Goal: Transaction & Acquisition: Purchase product/service

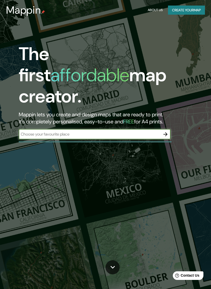
click at [154, 131] on input "text" at bounding box center [89, 134] width 141 height 6
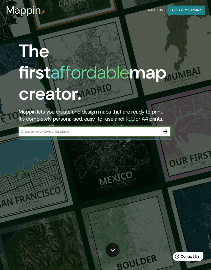
click at [140, 129] on input "text" at bounding box center [89, 132] width 141 height 6
paste input "[URL][DOMAIN_NAME]"
type input "[URL][DOMAIN_NAME]"
click at [164, 129] on icon "button" at bounding box center [165, 132] width 6 height 6
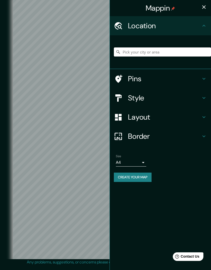
click at [184, 56] on input "Pick your city or area" at bounding box center [162, 51] width 97 height 9
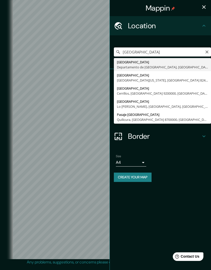
click at [204, 54] on input "[GEOGRAPHIC_DATA]" at bounding box center [162, 51] width 97 height 9
type input "[GEOGRAPHIC_DATA], [GEOGRAPHIC_DATA][US_STATE], [GEOGRAPHIC_DATA], [GEOGRAPHIC_…"
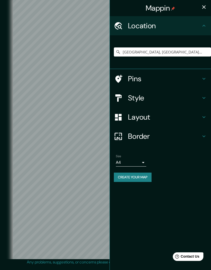
click at [135, 80] on h4 "Pins" at bounding box center [164, 78] width 73 height 9
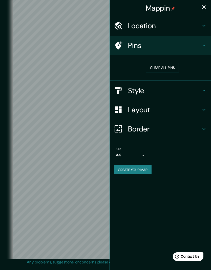
click at [133, 92] on h4 "Style" at bounding box center [164, 90] width 73 height 9
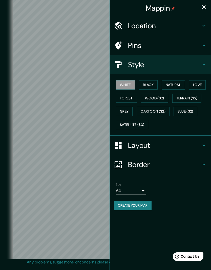
click at [170, 88] on button "Natural" at bounding box center [172, 84] width 23 height 9
click at [130, 101] on button "Forest" at bounding box center [126, 98] width 21 height 9
click at [143, 110] on button "Cartoon ($2)" at bounding box center [152, 111] width 33 height 9
click at [125, 112] on button "Grey" at bounding box center [124, 111] width 17 height 9
click at [193, 88] on button "Love" at bounding box center [197, 84] width 17 height 9
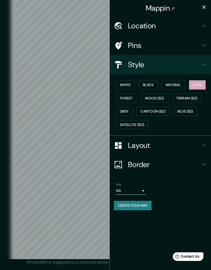
click at [172, 85] on button "Natural" at bounding box center [172, 84] width 23 height 9
click at [152, 86] on button "Black" at bounding box center [148, 84] width 19 height 9
click at [131, 85] on button "White" at bounding box center [125, 84] width 19 height 9
click at [172, 88] on button "Natural" at bounding box center [172, 84] width 23 height 9
click at [131, 96] on button "Forest" at bounding box center [126, 98] width 21 height 9
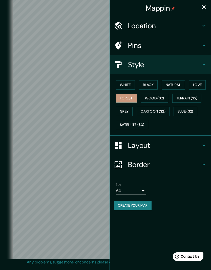
click at [125, 122] on button "Satellite ($3)" at bounding box center [132, 124] width 32 height 9
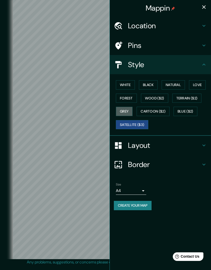
click at [118, 108] on button "Grey" at bounding box center [124, 111] width 17 height 9
click at [135, 26] on h4 "Location" at bounding box center [164, 25] width 73 height 9
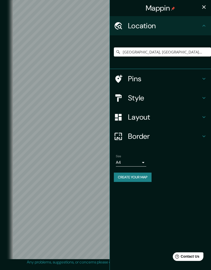
click at [130, 79] on h4 "Pins" at bounding box center [164, 78] width 73 height 9
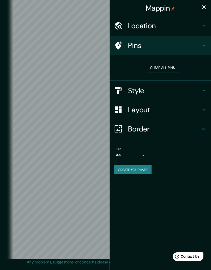
click at [123, 108] on div at bounding box center [121, 109] width 14 height 9
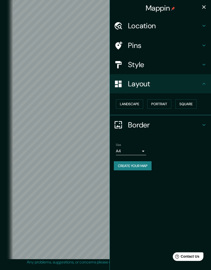
click at [125, 105] on button "Landscape" at bounding box center [129, 103] width 27 height 9
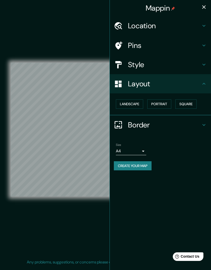
click at [160, 104] on button "Portrait" at bounding box center [159, 103] width 24 height 9
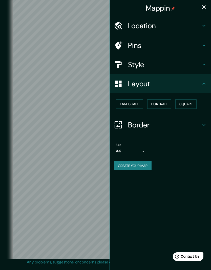
click at [186, 102] on button "Square" at bounding box center [185, 103] width 21 height 9
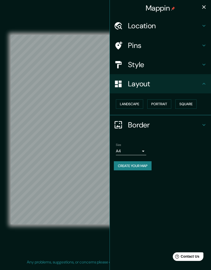
click at [129, 121] on h4 "Border" at bounding box center [164, 124] width 73 height 9
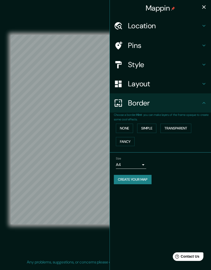
click at [120, 127] on button "None" at bounding box center [124, 128] width 17 height 9
click at [143, 124] on button "Simple" at bounding box center [146, 128] width 19 height 9
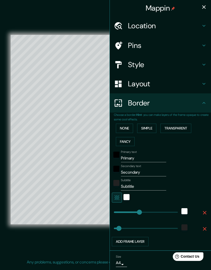
click at [170, 127] on button "Transparent" at bounding box center [175, 128] width 31 height 9
click at [123, 140] on button "Fancy" at bounding box center [125, 141] width 19 height 9
click at [120, 127] on button "None" at bounding box center [124, 128] width 17 height 9
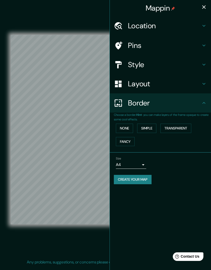
click at [127, 29] on div at bounding box center [121, 25] width 14 height 9
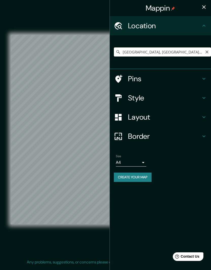
click at [130, 52] on input "[GEOGRAPHIC_DATA], [GEOGRAPHIC_DATA][US_STATE], [GEOGRAPHIC_DATA], [GEOGRAPHIC_…" at bounding box center [162, 51] width 97 height 9
click at [128, 80] on div at bounding box center [121, 78] width 14 height 9
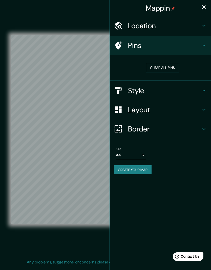
click at [152, 66] on button "Clear all pins" at bounding box center [162, 67] width 33 height 9
click at [121, 49] on icon at bounding box center [118, 45] width 9 height 9
click at [154, 68] on button "Clear all pins" at bounding box center [162, 67] width 33 height 9
click at [205, 6] on icon "button" at bounding box center [204, 7] width 4 height 4
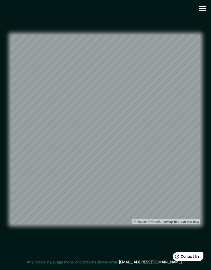
click at [202, 12] on icon "button" at bounding box center [202, 8] width 9 height 9
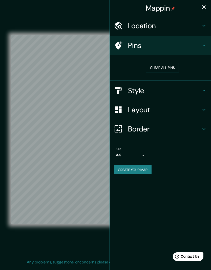
click at [206, 9] on icon "button" at bounding box center [203, 7] width 6 height 6
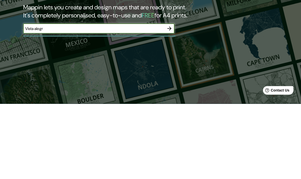
type input "Vista alegre"
click at [168, 101] on icon "button" at bounding box center [170, 104] width 6 height 6
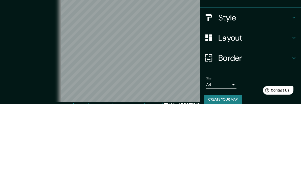
scroll to position [24, 0]
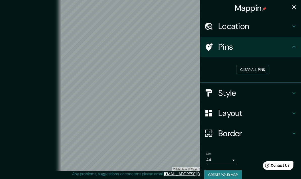
click at [210, 6] on icon "button" at bounding box center [294, 7] width 6 height 6
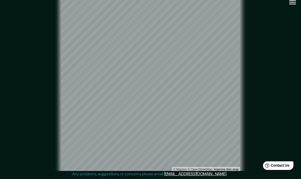
scroll to position [0, 0]
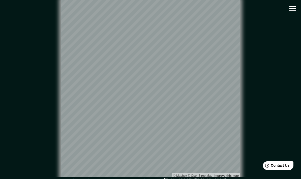
click at [210, 10] on icon "button" at bounding box center [293, 8] width 9 height 9
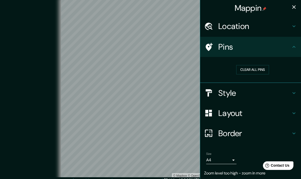
click at [210, 32] on div "Location" at bounding box center [250, 26] width 101 height 20
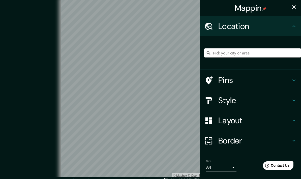
click at [210, 56] on input "Pick your city or area" at bounding box center [253, 52] width 97 height 9
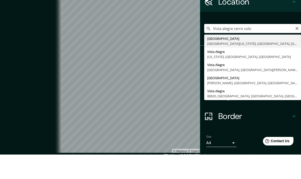
type input "[GEOGRAPHIC_DATA], [GEOGRAPHIC_DATA][US_STATE], [GEOGRAPHIC_DATA], [GEOGRAPHIC_…"
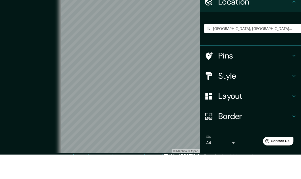
scroll to position [24, 0]
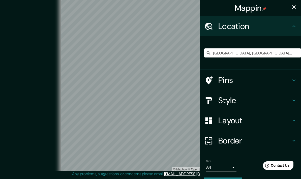
click at [210, 98] on div at bounding box center [212, 100] width 14 height 9
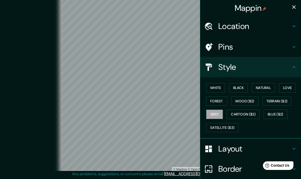
click at [210, 151] on div at bounding box center [212, 149] width 14 height 9
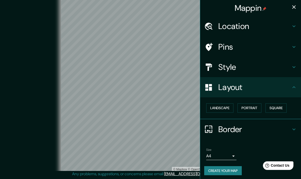
click at [210, 109] on button "Landscape" at bounding box center [220, 108] width 27 height 9
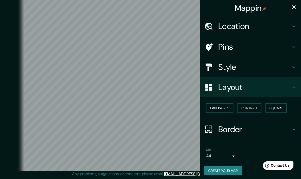
click at [210, 109] on button "Landscape" at bounding box center [220, 108] width 27 height 9
click at [210, 50] on h4 "Pins" at bounding box center [255, 47] width 73 height 10
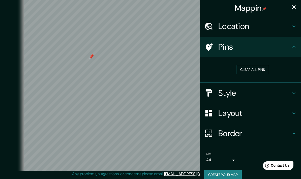
click at [210, 67] on button "Clear all pins" at bounding box center [253, 69] width 33 height 9
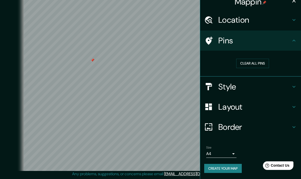
scroll to position [5, 0]
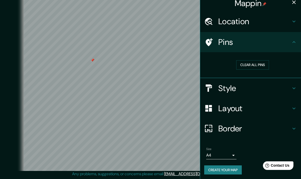
click at [210, 168] on button "Create your map" at bounding box center [224, 170] width 38 height 9
click at [210, 166] on div "Create your map" at bounding box center [251, 170] width 93 height 9
click at [210, 3] on icon "button" at bounding box center [294, 2] width 6 height 6
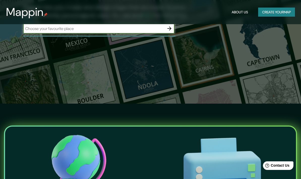
scroll to position [71, 0]
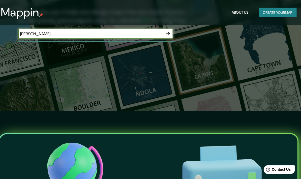
type input "Maphub"
